Goal: Transaction & Acquisition: Purchase product/service

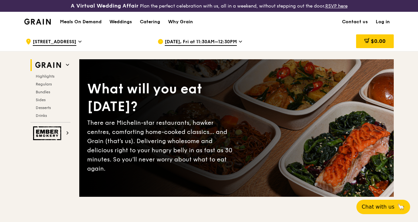
click at [379, 29] on link "Log in" at bounding box center [383, 22] width 22 height 20
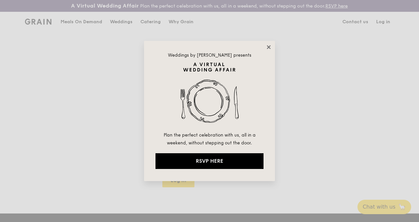
click at [271, 47] on icon at bounding box center [269, 47] width 6 height 6
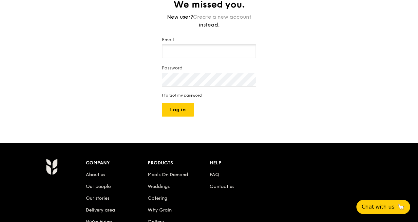
scroll to position [36, 0]
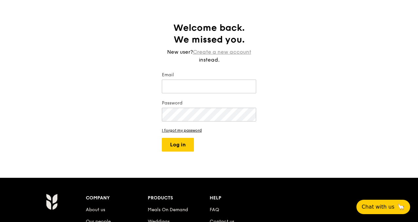
click at [241, 56] on link "Create a new account" at bounding box center [222, 52] width 58 height 8
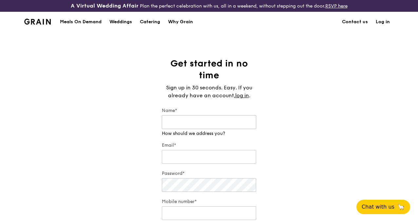
click at [211, 124] on input "Name*" at bounding box center [209, 122] width 94 height 14
click at [212, 129] on input "Name*" at bounding box center [209, 122] width 94 height 14
type input "[PERSON_NAME]"
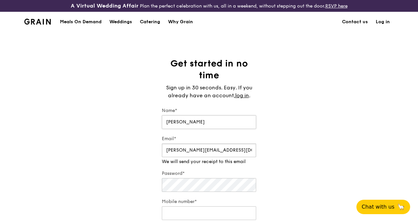
type input "[PERSON_NAME][EMAIL_ADDRESS][DOMAIN_NAME]"
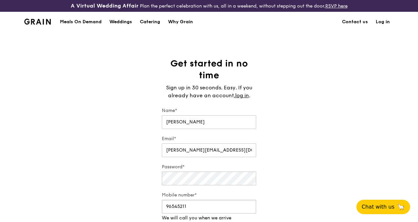
scroll to position [109, 0]
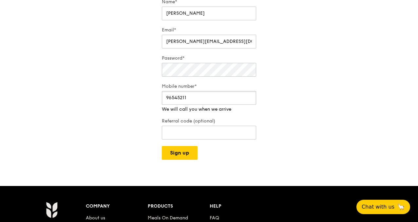
type input "96545211"
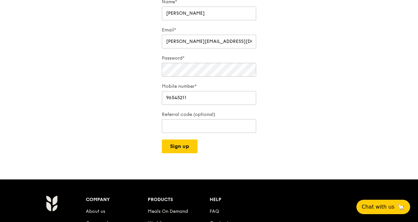
click at [174, 165] on div "A Virtual Wedding Affair Plan the perfect celebration with us, all in a weekend…" at bounding box center [209, 132] width 418 height 482
click at [207, 105] on input "96545211" at bounding box center [209, 98] width 94 height 14
click at [141, 110] on div "Get started in no time Sign up in 30 seconds. Easy. If you already have an acco…" at bounding box center [209, 51] width 418 height 204
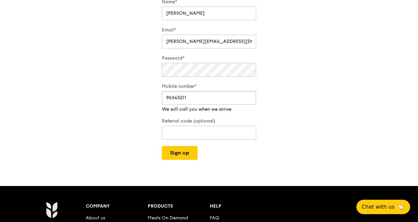
click at [184, 102] on input "96545211" at bounding box center [209, 98] width 94 height 14
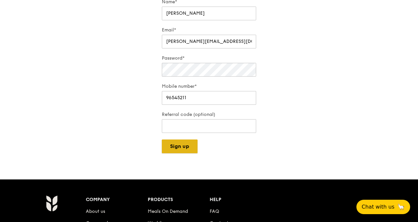
click at [171, 153] on button "Sign up" at bounding box center [180, 147] width 36 height 14
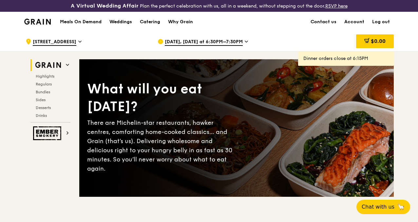
click at [46, 94] on span "Bundles" at bounding box center [43, 92] width 15 height 5
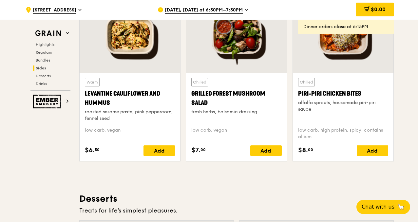
scroll to position [1702, 0]
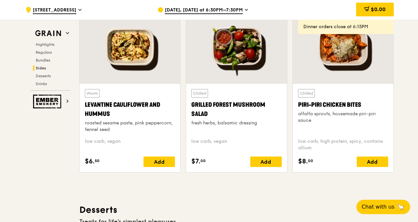
click at [243, 65] on div at bounding box center [236, 47] width 101 height 74
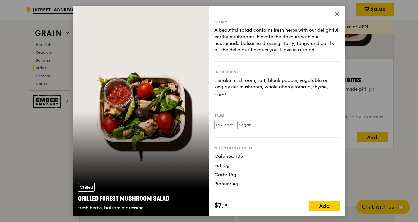
scroll to position [1730, 0]
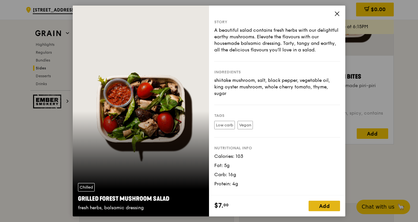
click at [329, 204] on div "Add" at bounding box center [324, 206] width 31 height 10
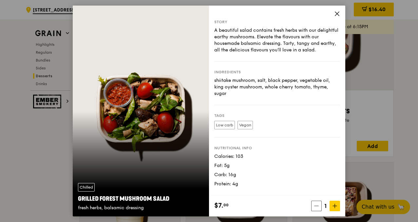
scroll to position [1957, 0]
click at [336, 14] on icon at bounding box center [337, 14] width 6 height 6
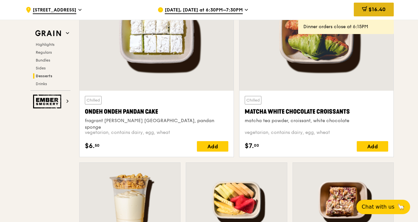
click at [385, 6] on div "$16.40" at bounding box center [374, 10] width 40 height 14
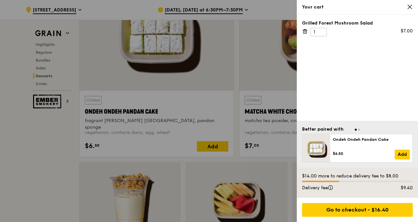
click at [45, 145] on div at bounding box center [209, 111] width 418 height 222
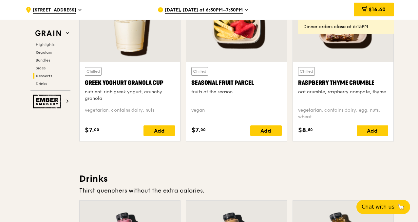
scroll to position [2103, 0]
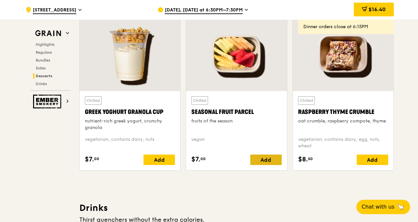
click at [259, 163] on div "Add" at bounding box center [265, 160] width 31 height 10
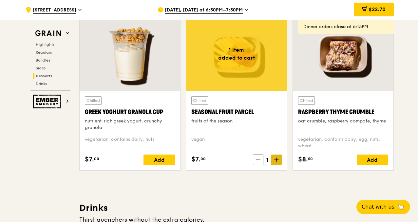
click at [280, 165] on span at bounding box center [276, 160] width 10 height 10
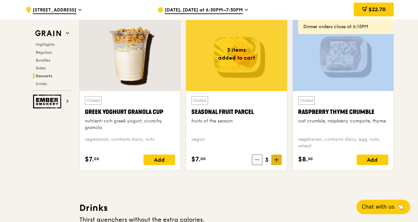
click at [280, 165] on span at bounding box center [276, 160] width 10 height 10
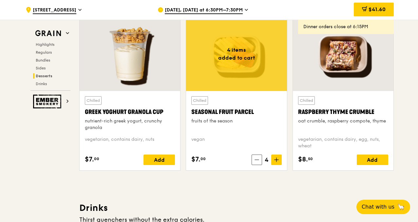
click at [277, 162] on icon at bounding box center [276, 160] width 5 height 5
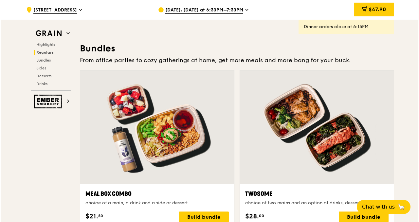
scroll to position [968, 0]
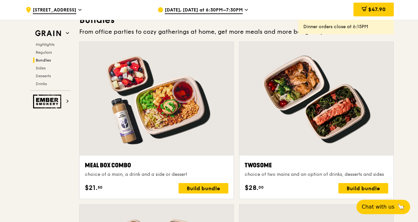
click at [276, 132] on div at bounding box center [317, 99] width 154 height 114
click at [187, 9] on span "[DATE], [DATE] at 6:30PM–7:30PM" at bounding box center [204, 10] width 78 height 7
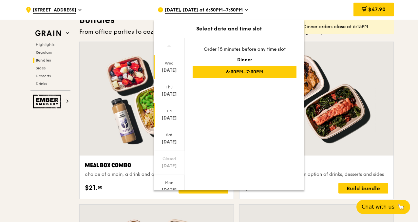
click at [169, 117] on div "[DATE]" at bounding box center [169, 118] width 29 height 7
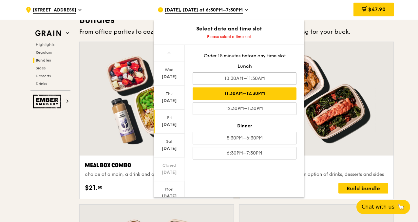
click at [251, 93] on div "11:30AM–12:30PM" at bounding box center [245, 93] width 104 height 12
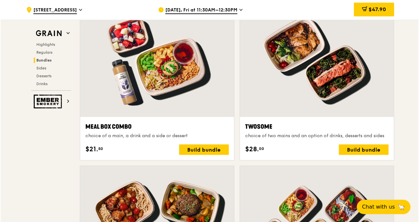
scroll to position [1007, 0]
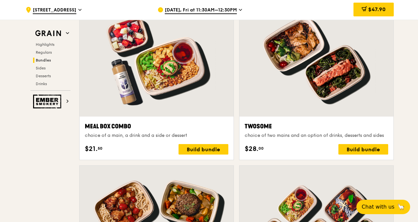
click at [307, 73] on div at bounding box center [317, 60] width 154 height 114
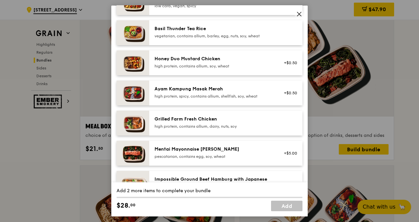
scroll to position [185, 0]
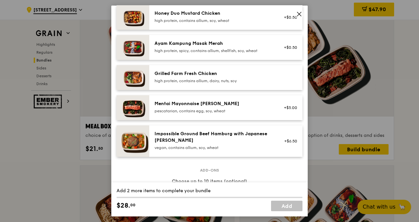
click at [219, 106] on div "Mentai Mayonnaise [PERSON_NAME]" at bounding box center [214, 104] width 118 height 7
click at [226, 110] on div "pescatarian, contains egg, soy, wheat" at bounding box center [214, 110] width 118 height 5
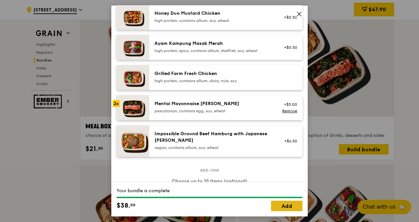
click at [288, 208] on link "Add" at bounding box center [286, 206] width 31 height 10
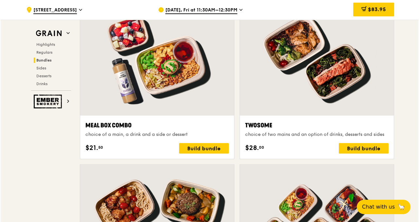
scroll to position [1008, 0]
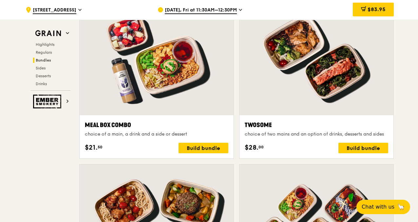
click at [293, 104] on div at bounding box center [317, 59] width 154 height 114
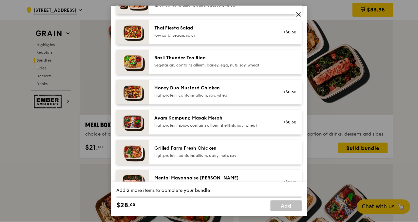
scroll to position [114, 0]
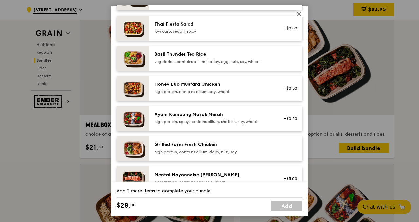
click at [300, 16] on icon at bounding box center [300, 14] width 6 height 6
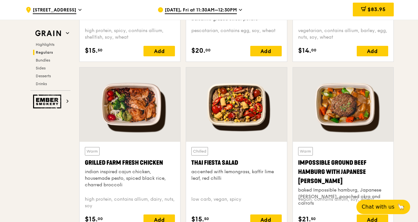
scroll to position [748, 0]
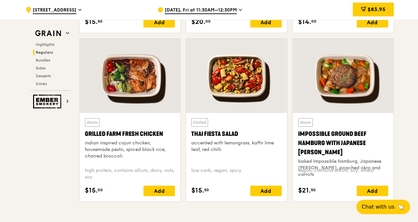
click at [150, 93] on div at bounding box center [130, 76] width 101 height 74
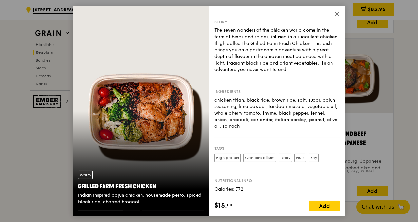
click at [336, 11] on icon at bounding box center [337, 14] width 6 height 6
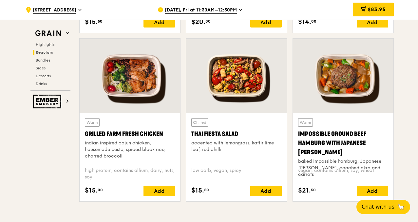
click at [143, 113] on div at bounding box center [130, 76] width 101 height 74
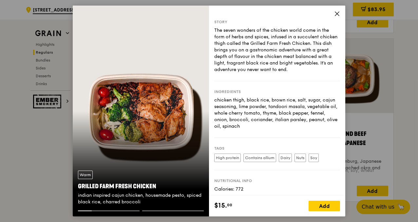
click at [340, 13] on div "Story The seven wonders of the chicken world come in the form of herbs and spic…" at bounding box center [277, 101] width 136 height 190
click at [338, 14] on icon at bounding box center [337, 14] width 4 height 4
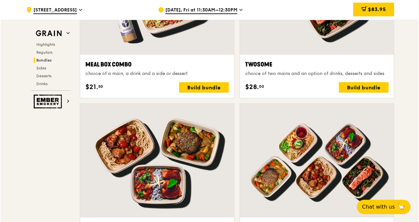
scroll to position [1038, 0]
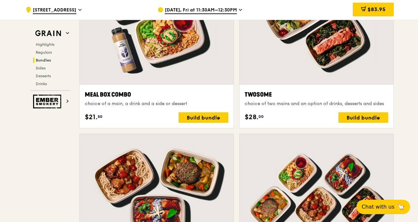
click at [313, 82] on div at bounding box center [317, 28] width 154 height 114
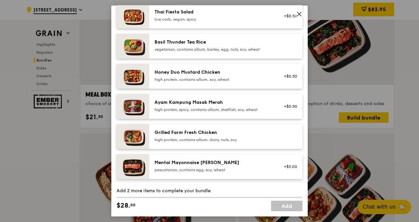
scroll to position [134, 0]
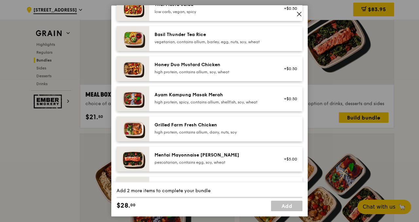
click at [245, 126] on div "Grilled Farm Fresh Chicken" at bounding box center [214, 125] width 118 height 7
click at [246, 126] on div "Grilled Farm Fresh Chicken" at bounding box center [214, 125] width 118 height 7
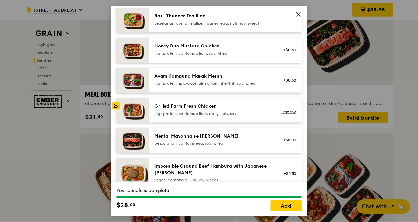
scroll to position [179, 0]
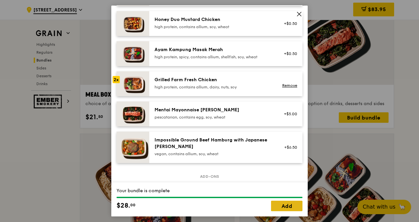
click at [276, 205] on link "Add" at bounding box center [286, 206] width 31 height 10
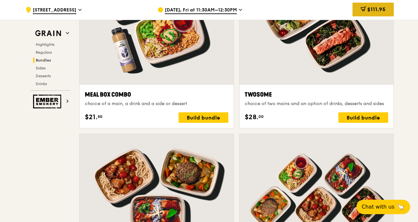
click at [377, 13] on div "$111.95" at bounding box center [373, 10] width 41 height 14
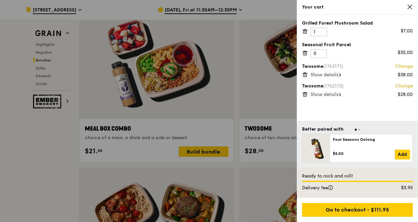
scroll to position [1004, 0]
click at [331, 92] on span "Show details" at bounding box center [325, 95] width 28 height 6
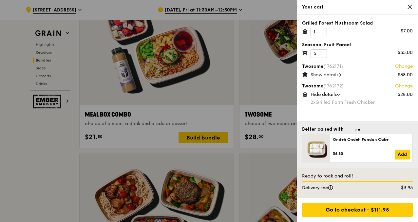
scroll to position [1023, 0]
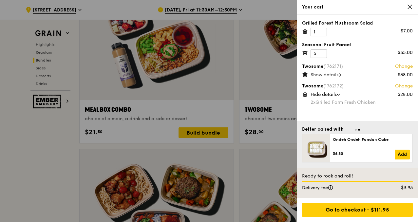
click at [318, 74] on span "Show details" at bounding box center [325, 75] width 28 height 6
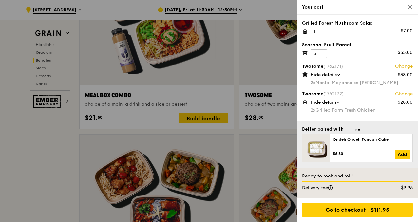
scroll to position [1039, 0]
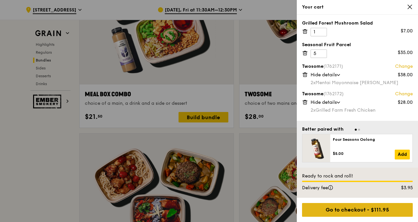
click at [331, 210] on div "Go to checkout - $111.95" at bounding box center [357, 210] width 111 height 14
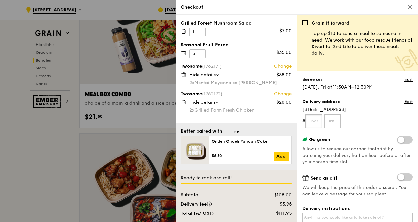
click at [314, 121] on input "text" at bounding box center [313, 121] width 17 height 14
type input "19"
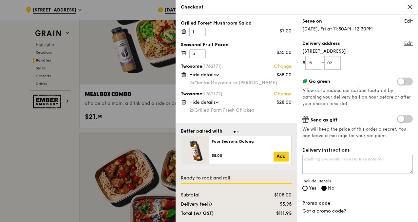
scroll to position [69, 0]
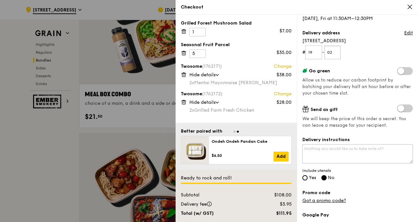
type input "02"
click at [328, 152] on textarea "Delivery instructions" at bounding box center [357, 154] width 110 height 19
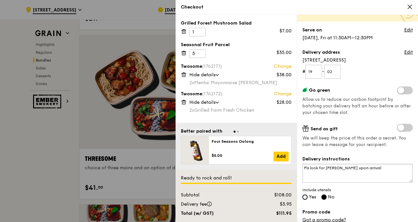
scroll to position [104, 0]
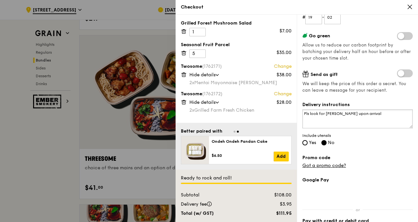
type textarea "Pls look for [PERSON_NAME] upon arrival"
click at [312, 143] on span "Yes" at bounding box center [312, 143] width 7 height 6
click at [308, 143] on input "Yes" at bounding box center [304, 142] width 5 height 5
radio input "true"
radio input "false"
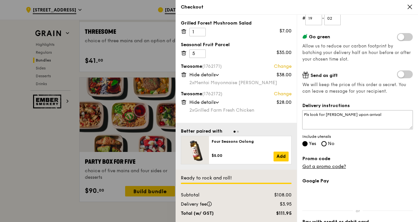
scroll to position [155, 0]
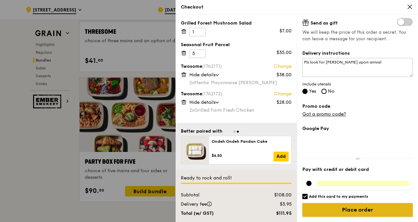
click at [350, 212] on input "Place order" at bounding box center [357, 210] width 110 height 14
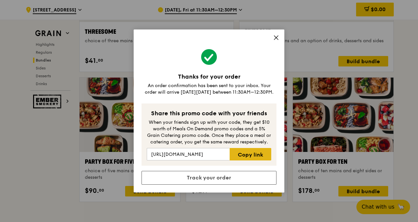
click at [249, 152] on link "Copy link" at bounding box center [251, 154] width 42 height 12
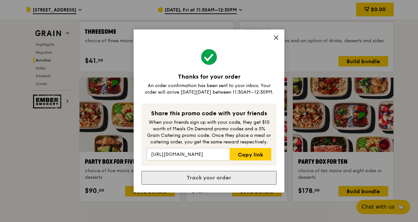
click at [218, 172] on link "Track your order" at bounding box center [209, 178] width 135 height 14
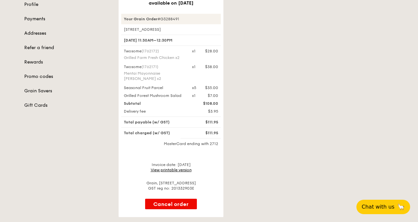
scroll to position [98, 0]
